Goal: Information Seeking & Learning: Learn about a topic

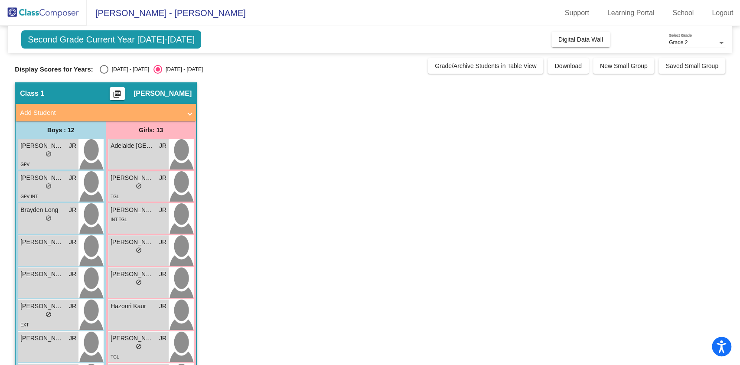
click at [105, 71] on div "Select an option" at bounding box center [104, 69] width 9 height 9
click at [104, 74] on input "[DATE] - [DATE]" at bounding box center [104, 74] width 0 height 0
radio input "true"
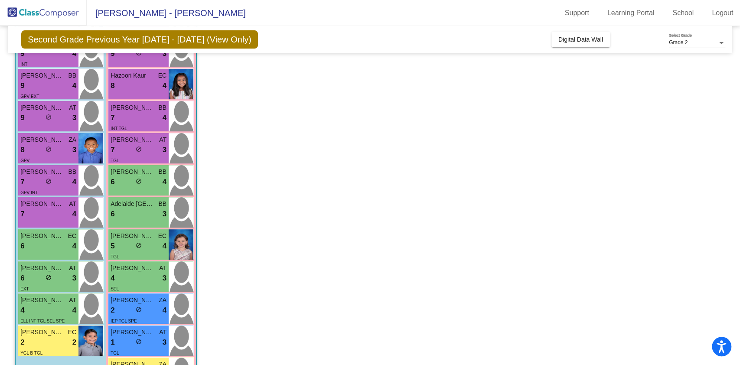
scroll to position [167, 0]
click at [127, 252] on div "TGL" at bounding box center [139, 255] width 56 height 9
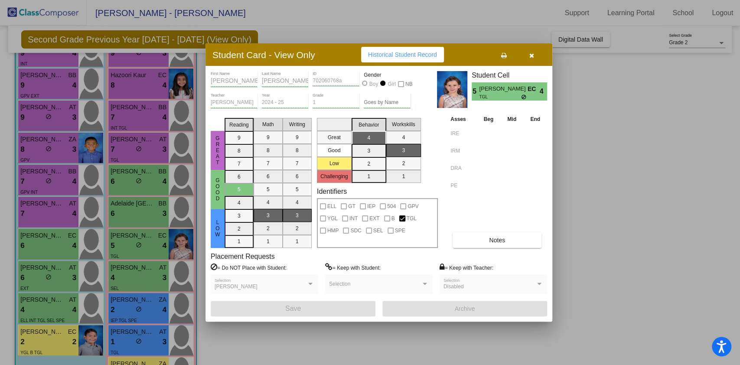
click at [503, 241] on span "Notes" at bounding box center [497, 240] width 16 height 7
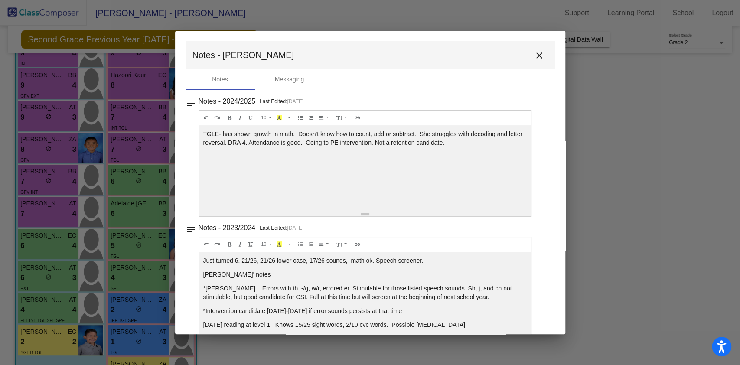
scroll to position [18, 0]
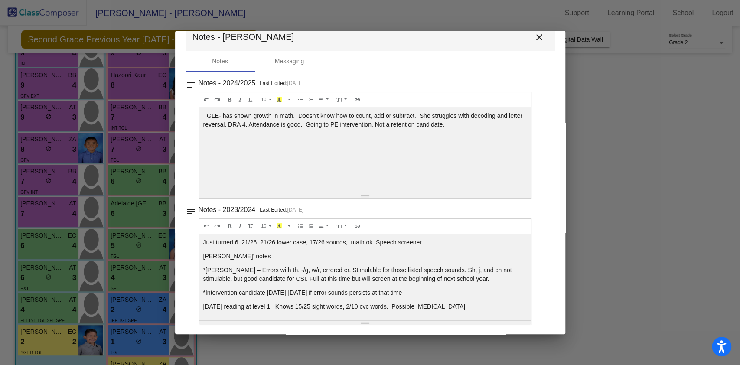
click at [250, 130] on div "TGLE- has shown growth in math. Doesn't know how to count, add or subtract. She…" at bounding box center [365, 150] width 333 height 87
click at [536, 40] on mat-icon "close" at bounding box center [539, 37] width 10 height 10
